Goal: Complete application form

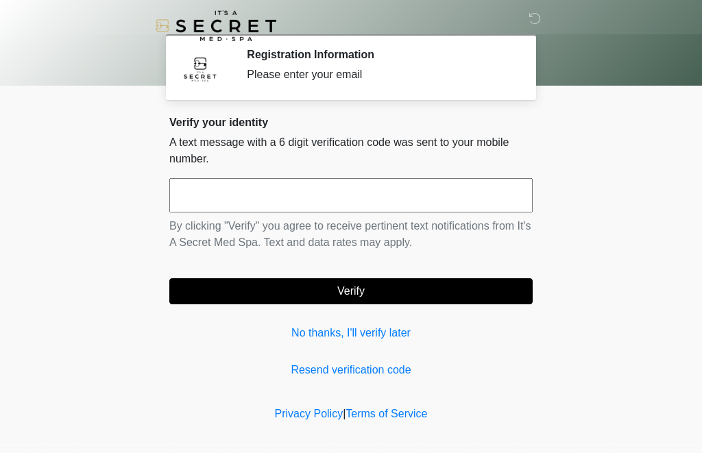
click at [317, 195] on input "text" at bounding box center [350, 195] width 363 height 34
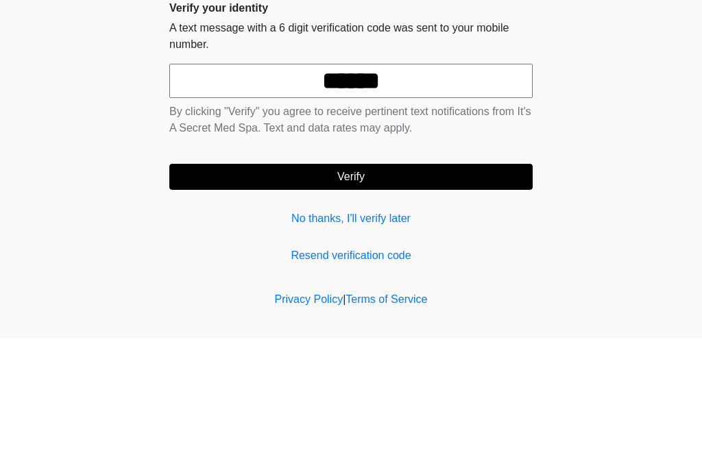
type input "******"
click at [351, 278] on button "Verify" at bounding box center [350, 291] width 363 height 26
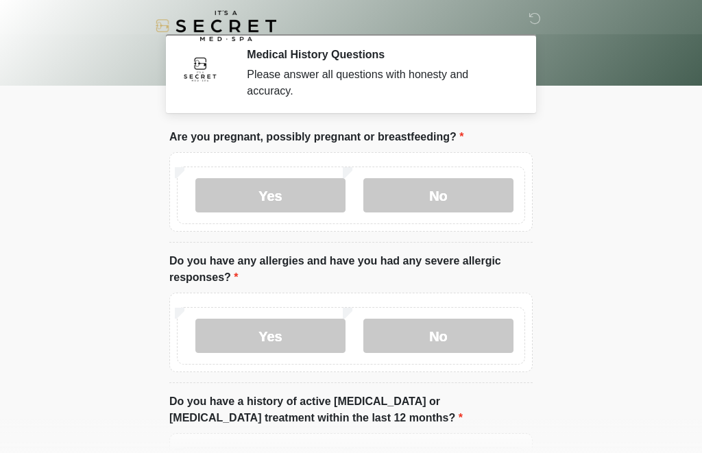
click at [448, 200] on label "No" at bounding box center [438, 195] width 150 height 34
click at [448, 334] on label "No" at bounding box center [438, 336] width 150 height 34
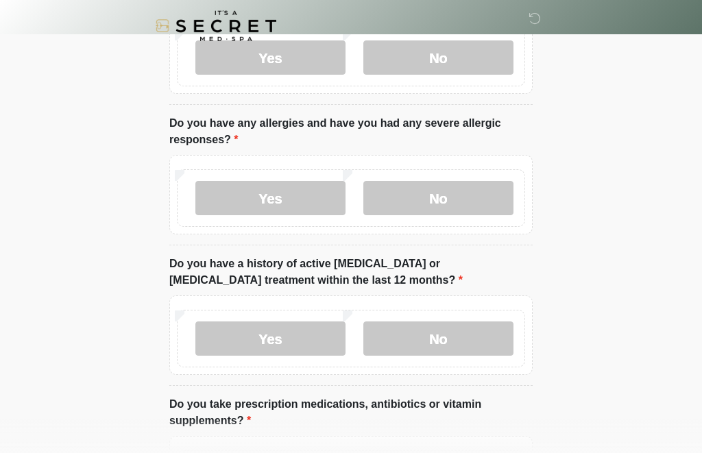
scroll to position [142, 0]
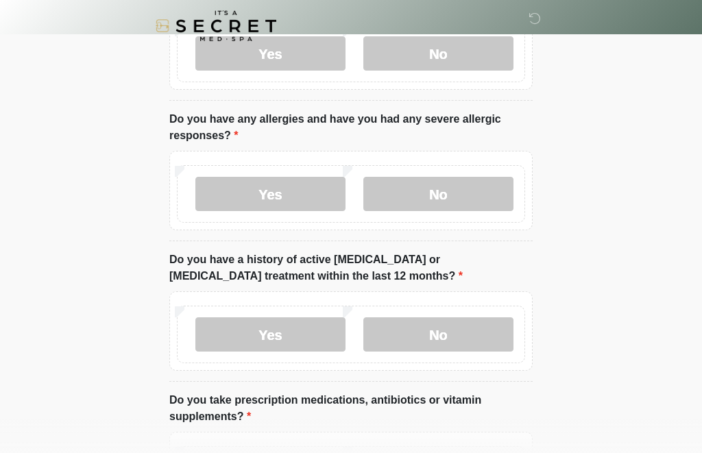
click at [447, 339] on label "No" at bounding box center [438, 334] width 150 height 34
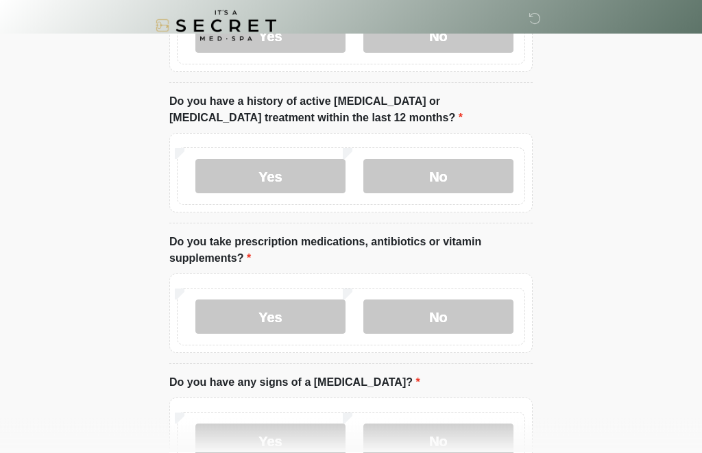
scroll to position [300, 0]
click at [293, 311] on label "Yes" at bounding box center [270, 317] width 150 height 34
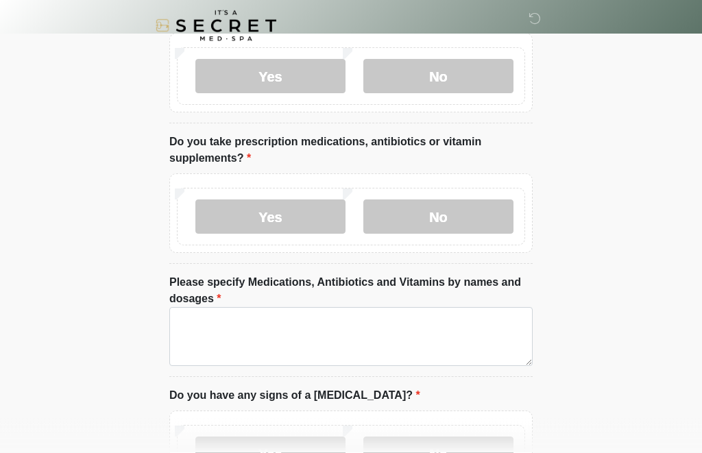
scroll to position [401, 0]
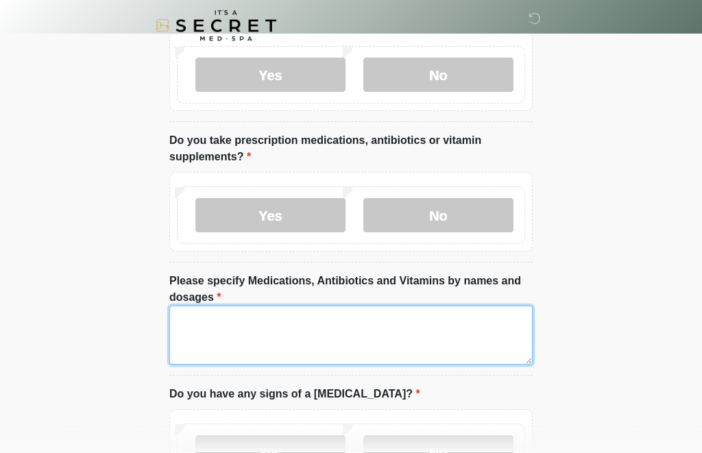
click at [383, 325] on textarea "Please specify Medications, Antibiotics and Vitamins by names and dosages" at bounding box center [350, 335] width 363 height 59
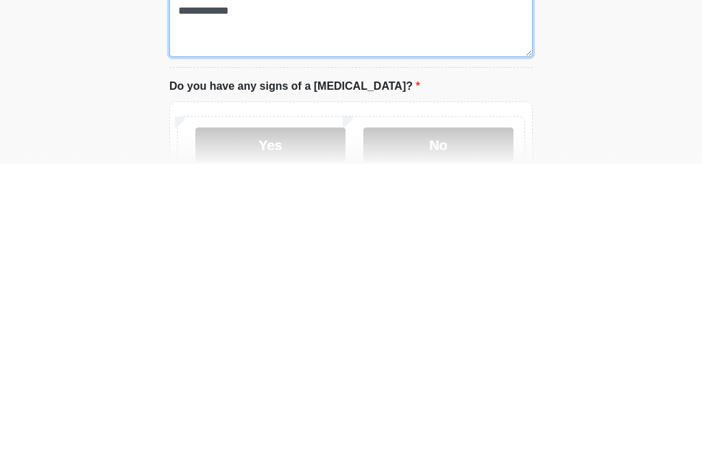
type textarea "**********"
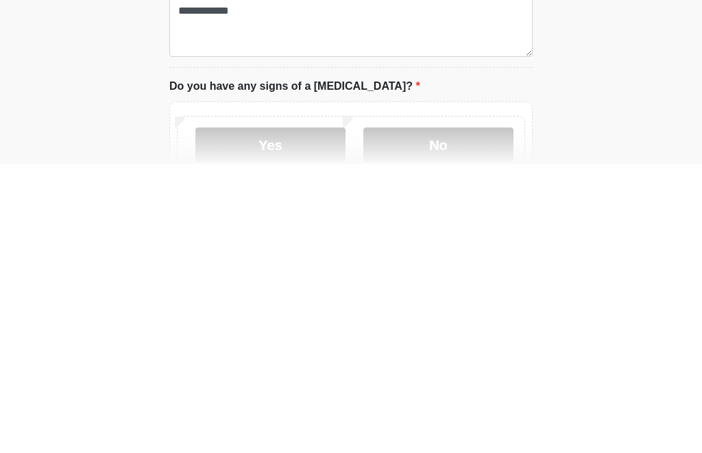
click at [464, 417] on label "No" at bounding box center [438, 434] width 150 height 34
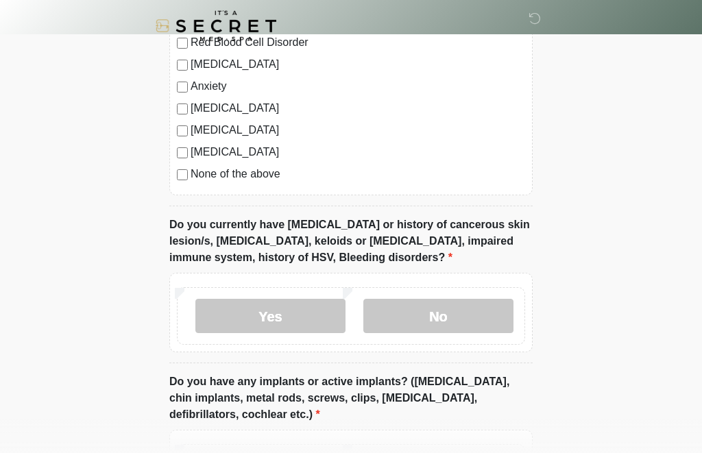
scroll to position [1038, 0]
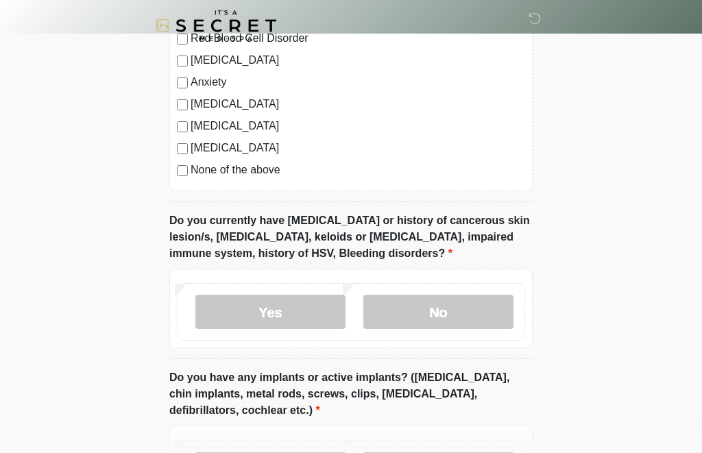
click at [490, 306] on label "No" at bounding box center [438, 312] width 150 height 34
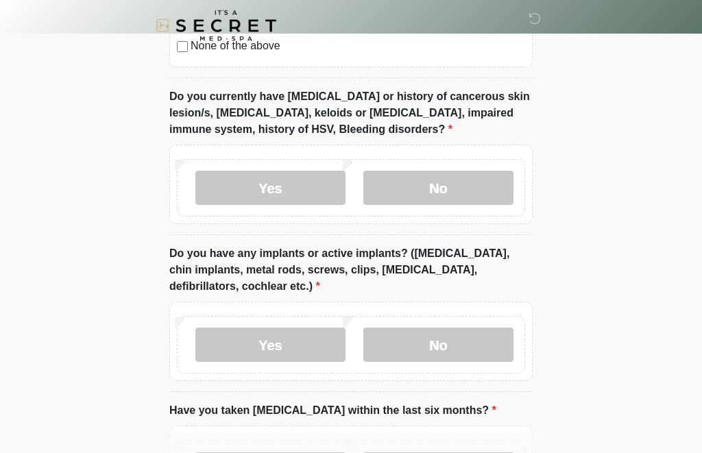
scroll to position [1163, 0]
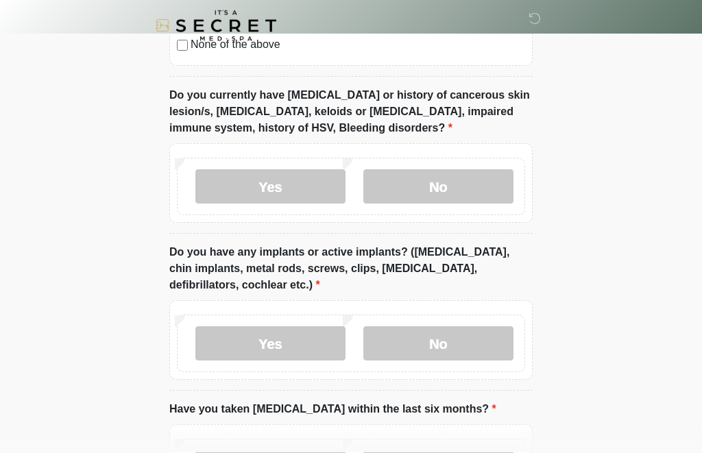
click at [321, 341] on label "Yes" at bounding box center [270, 344] width 150 height 34
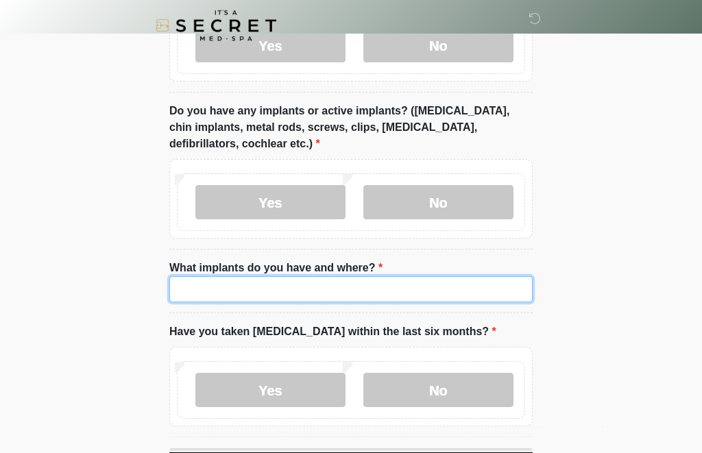
click at [337, 293] on input "What implants do you have and where?" at bounding box center [350, 290] width 363 height 26
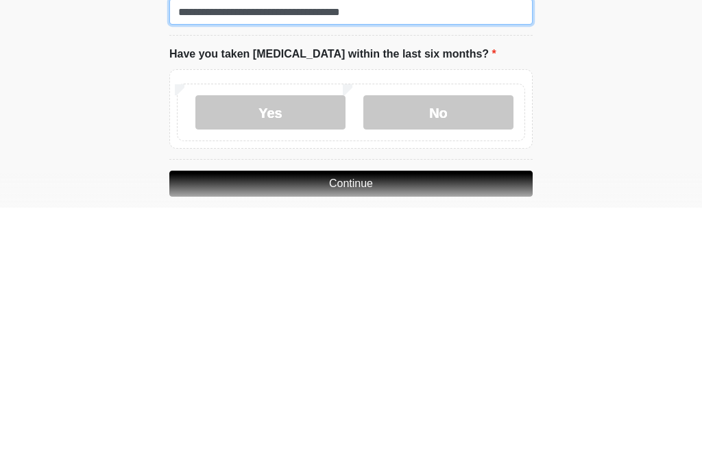
type input "**********"
click at [450, 341] on label "No" at bounding box center [438, 358] width 150 height 34
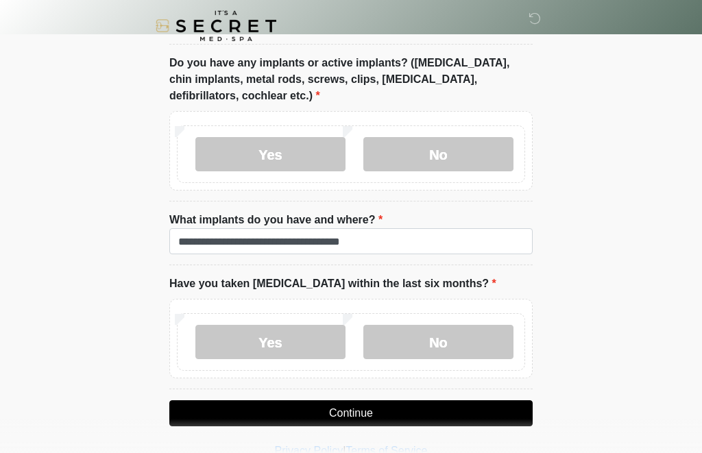
click at [416, 409] on button "Continue" at bounding box center [350, 413] width 363 height 26
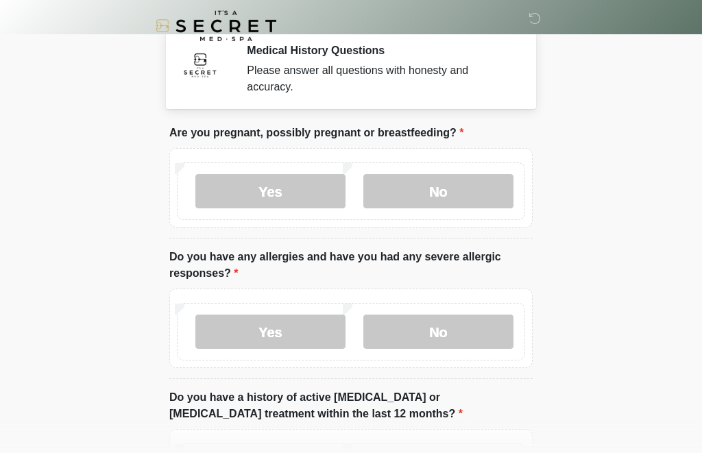
scroll to position [0, 0]
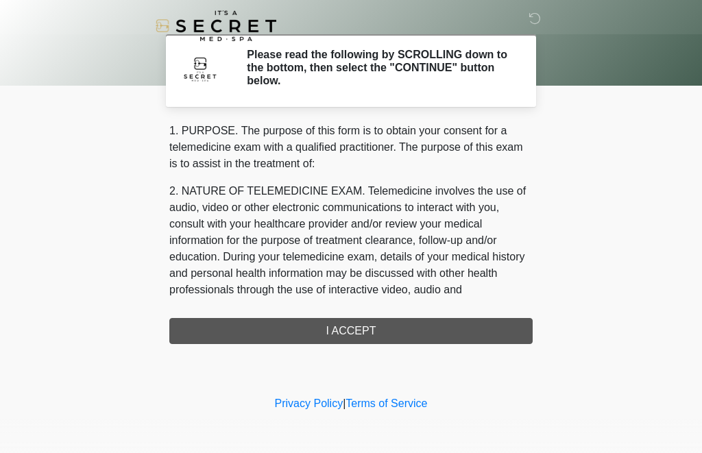
click at [415, 328] on div "1. PURPOSE. The purpose of this form is to obtain your consent for a telemedici…" at bounding box center [350, 233] width 363 height 221
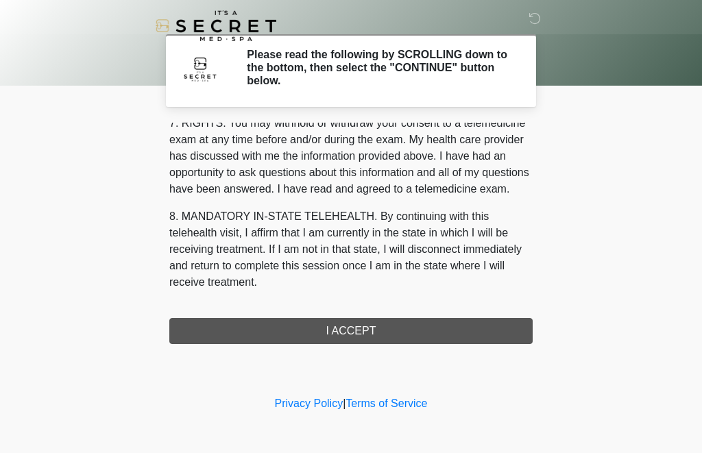
scroll to position [616, 0]
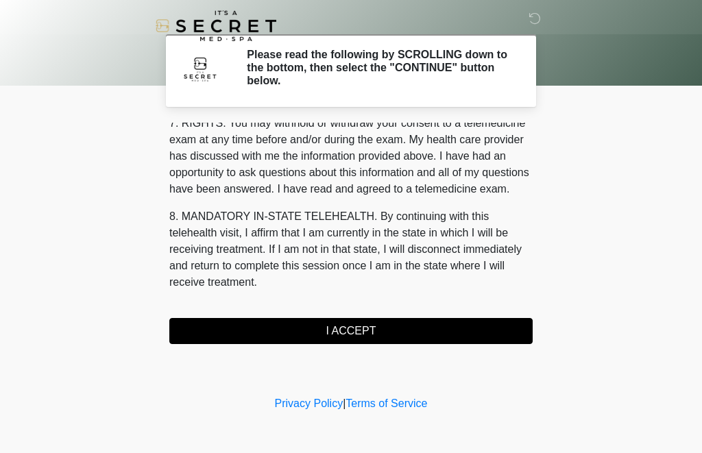
click at [392, 328] on button "I ACCEPT" at bounding box center [350, 331] width 363 height 26
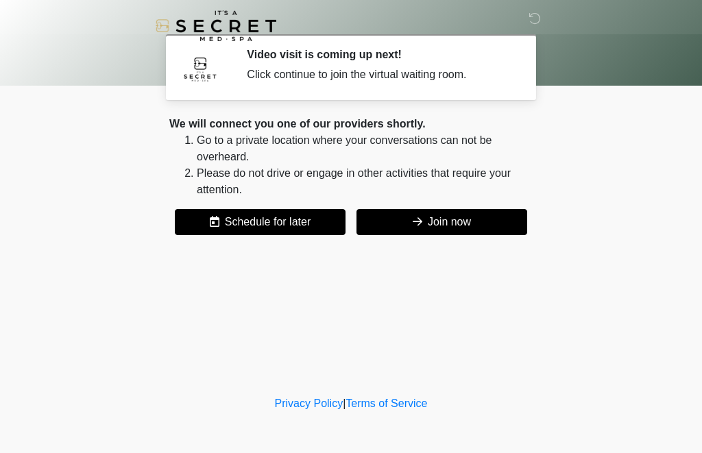
click at [431, 215] on button "Join now" at bounding box center [441, 222] width 171 height 26
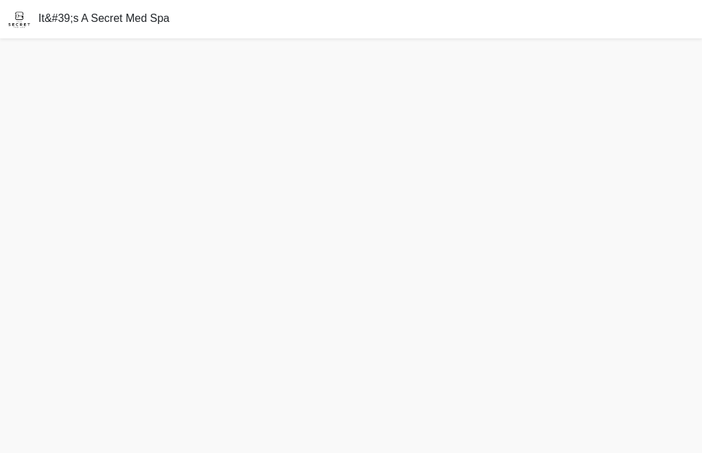
scroll to position [44, 0]
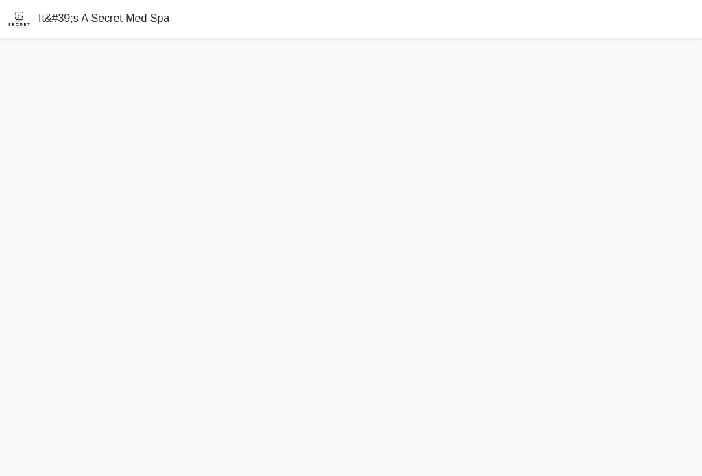
scroll to position [21, 0]
